Goal: Information Seeking & Learning: Check status

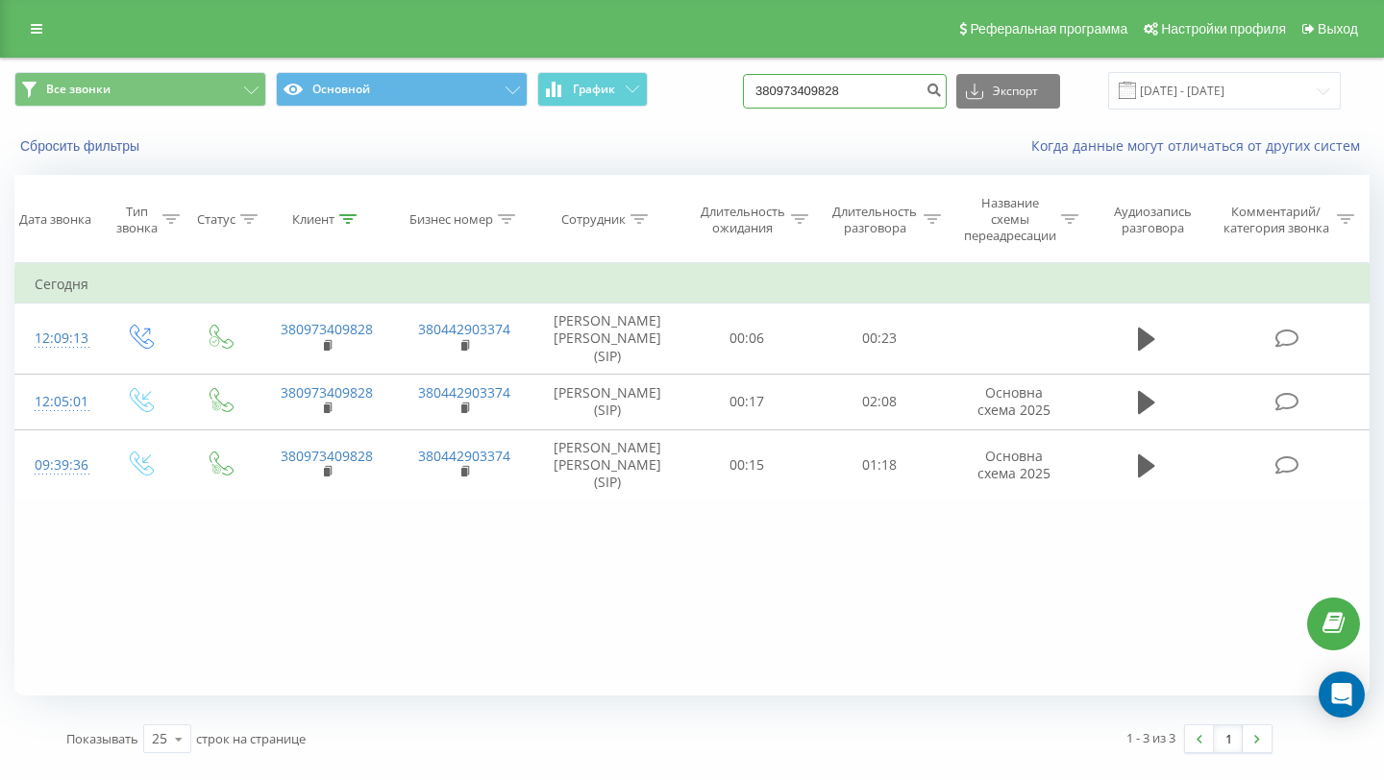
click at [841, 96] on input "380973409828" at bounding box center [845, 91] width 204 height 35
paste input "[PHONE_NUMBER]"
click at [815, 95] on input "[PHONE_NUMBER]" at bounding box center [845, 91] width 204 height 35
type input "380986629419"
